Goal: Transaction & Acquisition: Purchase product/service

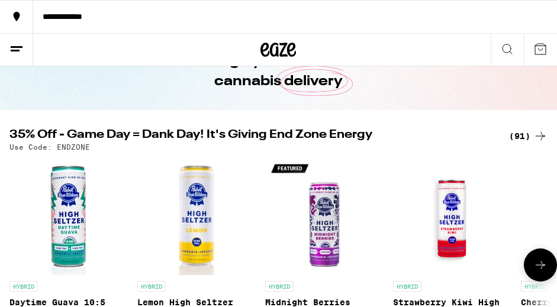
scroll to position [70, 0]
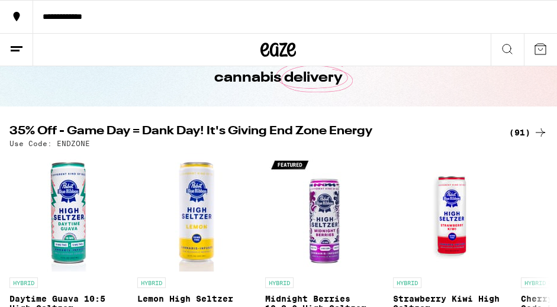
click at [499, 134] on div "(91)" at bounding box center [528, 132] width 38 height 14
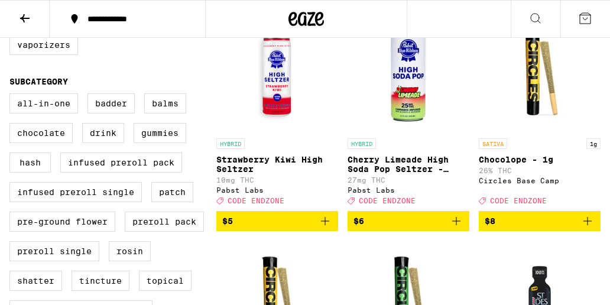
scroll to position [379, 0]
